Goal: Transaction & Acquisition: Purchase product/service

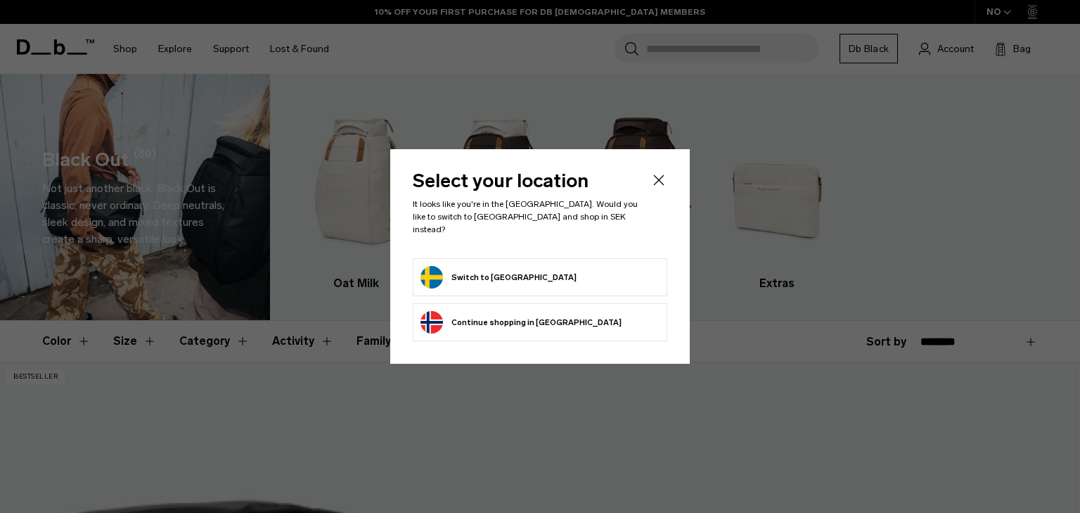
scroll to position [1, 0]
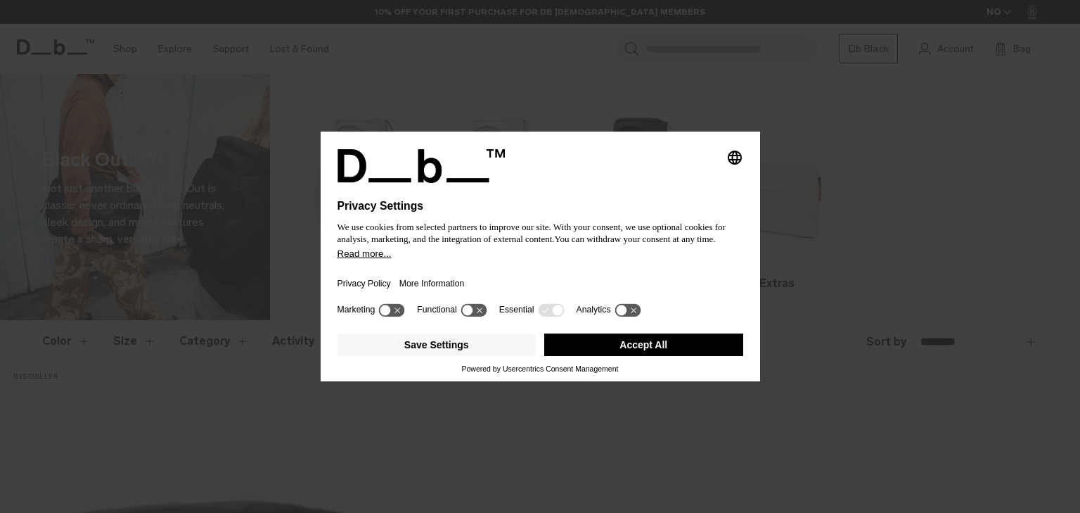
click at [487, 265] on div "Privacy Policy More Information" at bounding box center [541, 279] width 406 height 41
click at [634, 354] on button "Accept All" at bounding box center [643, 344] width 199 height 23
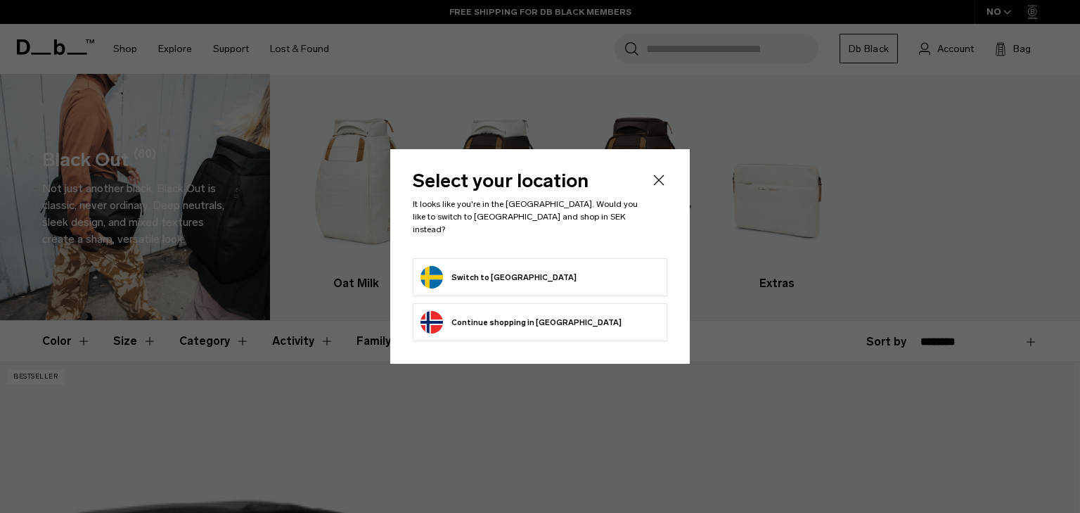
click at [445, 268] on button "Switch to Sweden" at bounding box center [499, 277] width 156 height 23
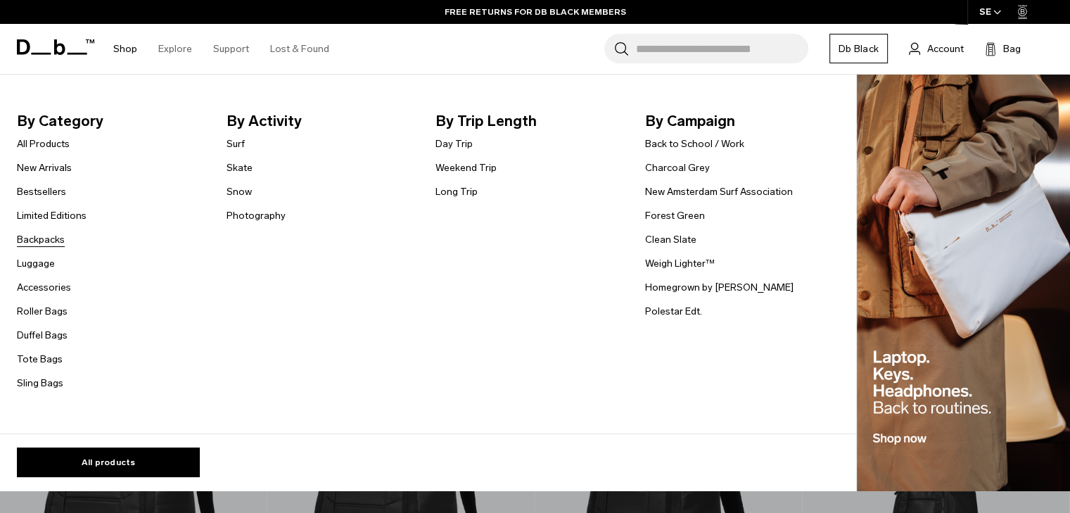
click at [51, 245] on link "Backpacks" at bounding box center [41, 239] width 48 height 15
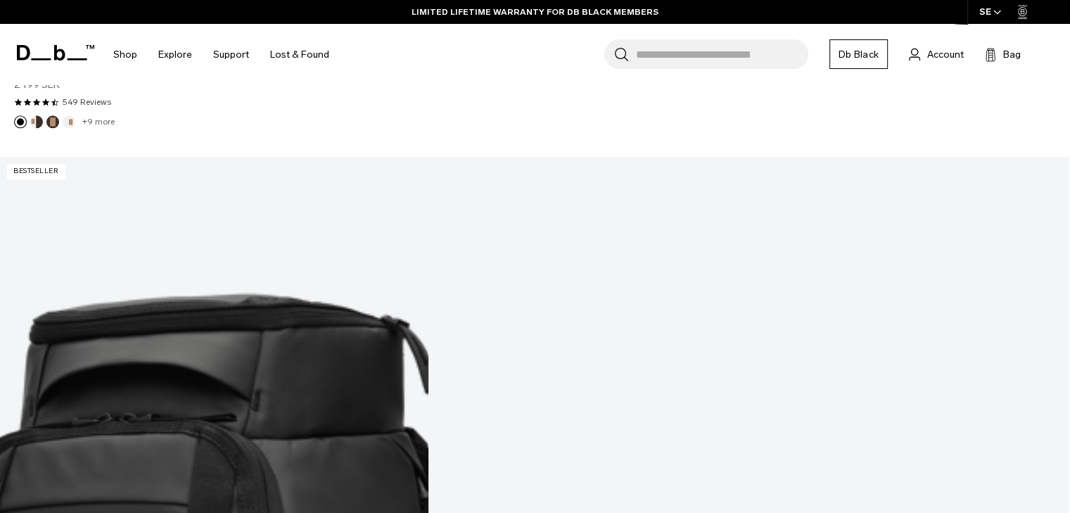
scroll to position [1502, 0]
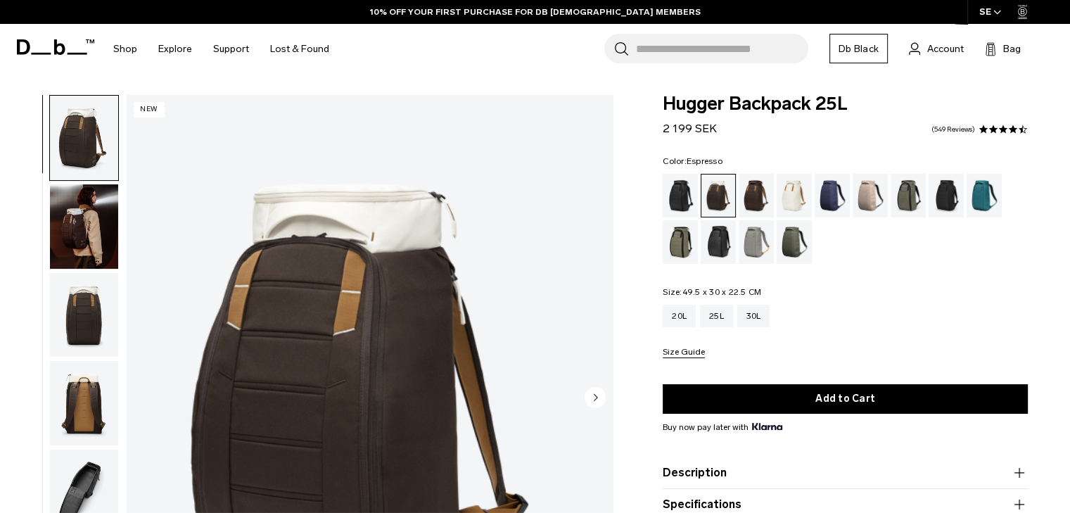
click at [767, 205] on div "Espresso" at bounding box center [757, 196] width 36 height 44
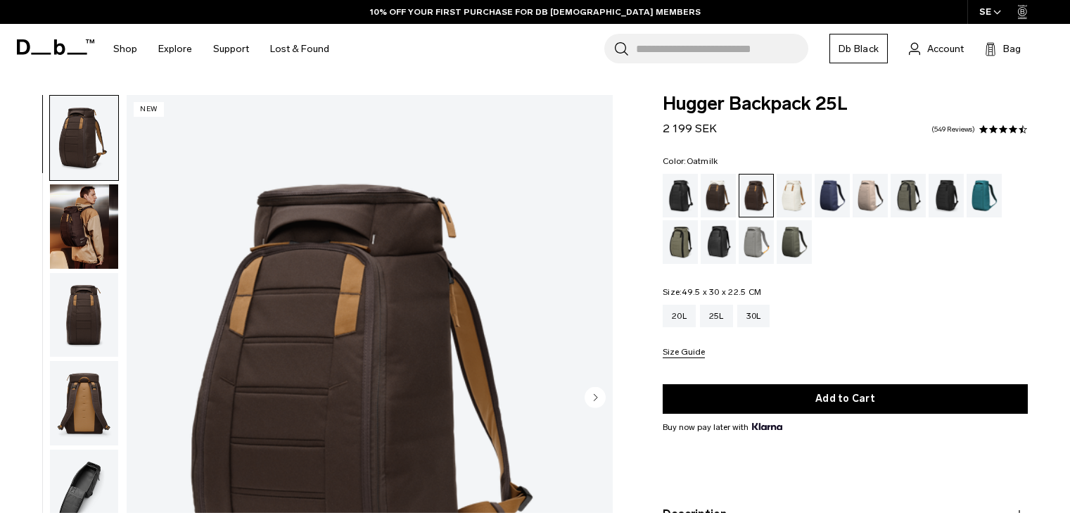
click at [796, 202] on div "Oatmilk" at bounding box center [794, 196] width 36 height 44
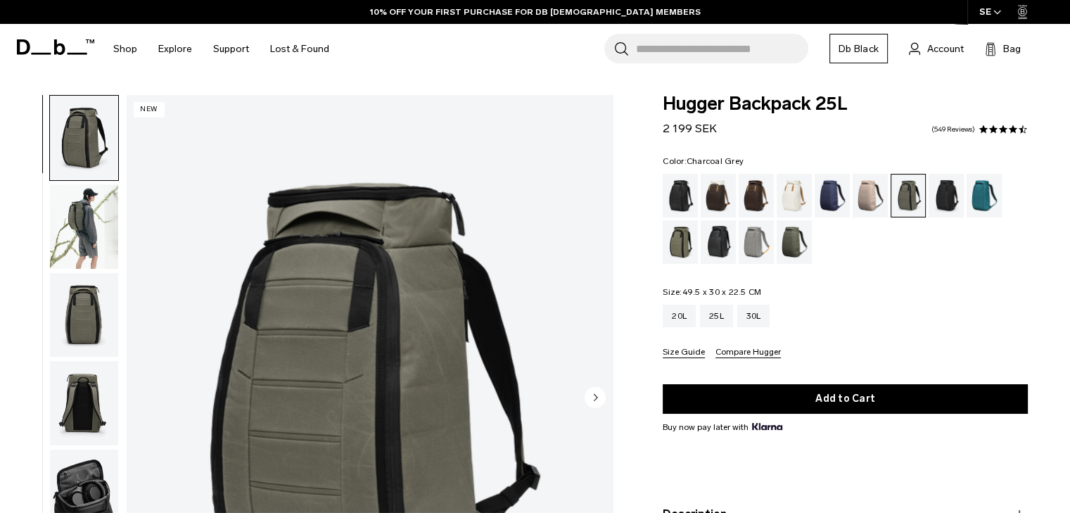
click at [947, 199] on div "Charcoal Grey" at bounding box center [946, 196] width 36 height 44
